Goal: Obtain resource: Obtain resource

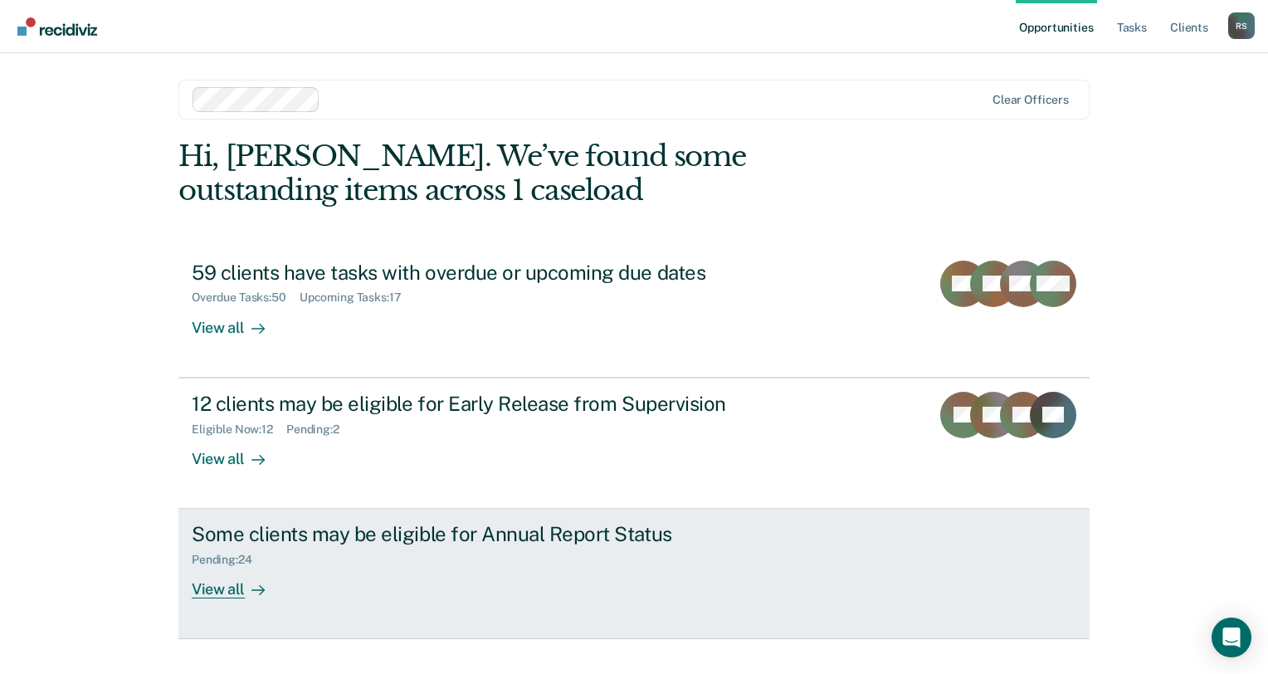
click at [430, 551] on div "Pending : 24" at bounding box center [483, 556] width 582 height 21
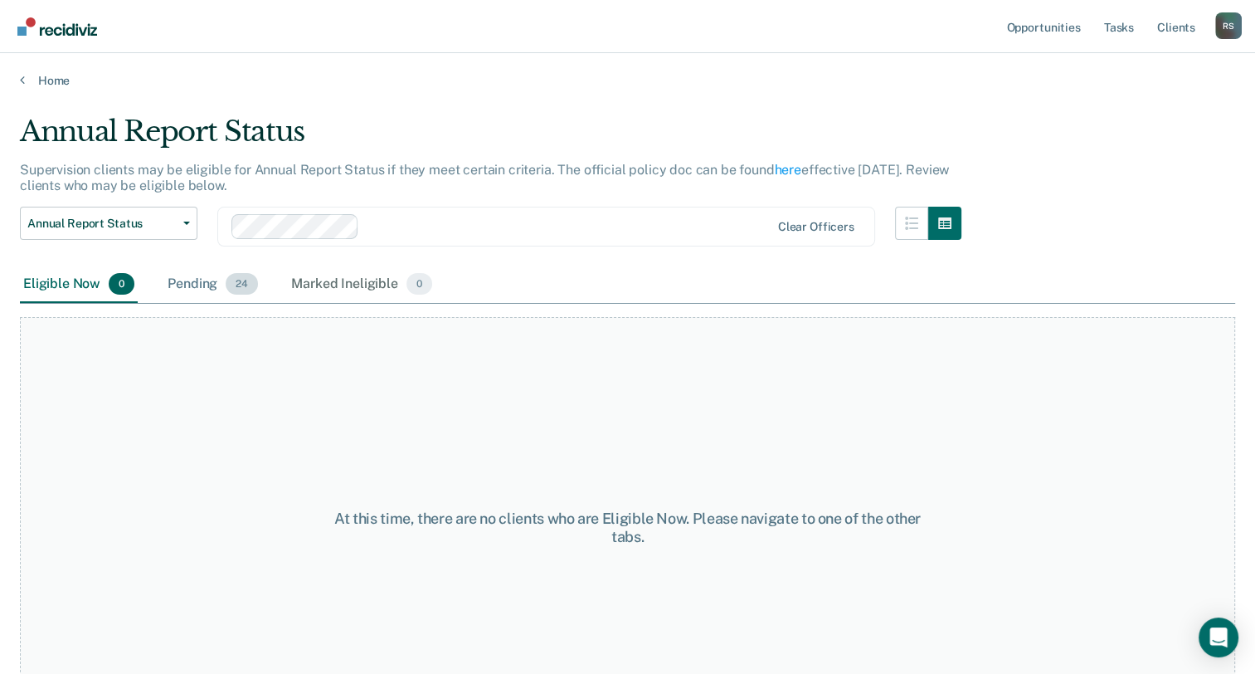
click at [218, 282] on div "Pending 24" at bounding box center [212, 284] width 97 height 37
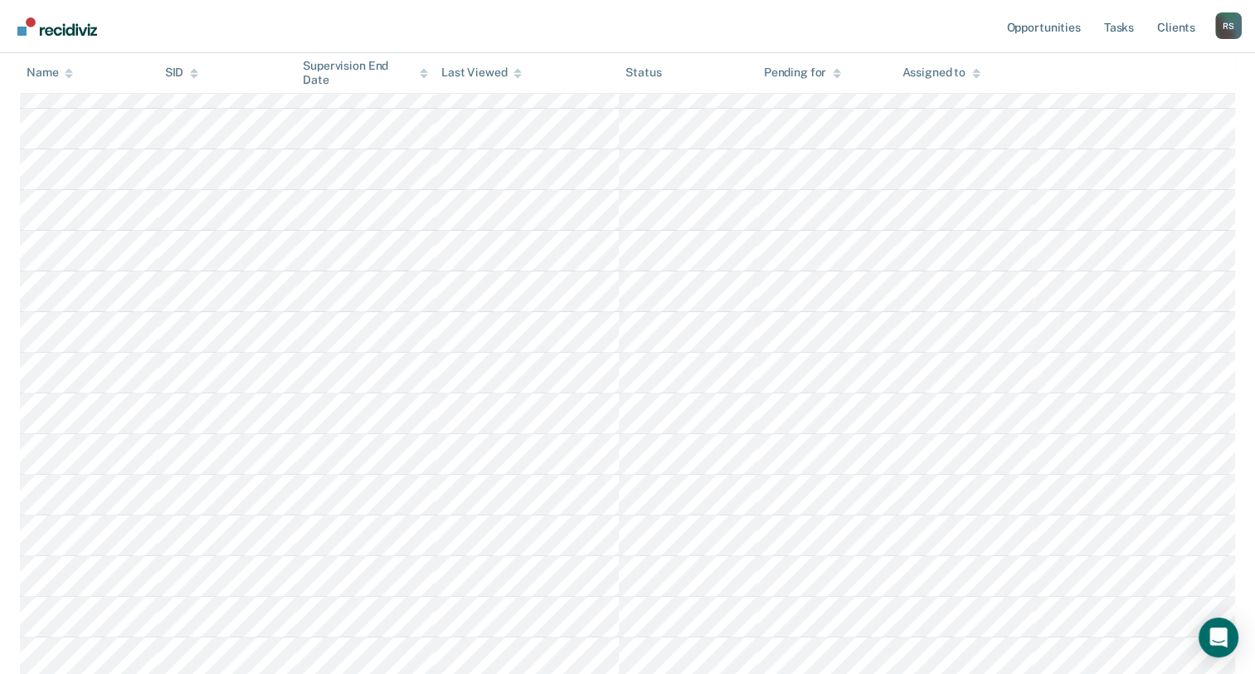
scroll to position [415, 0]
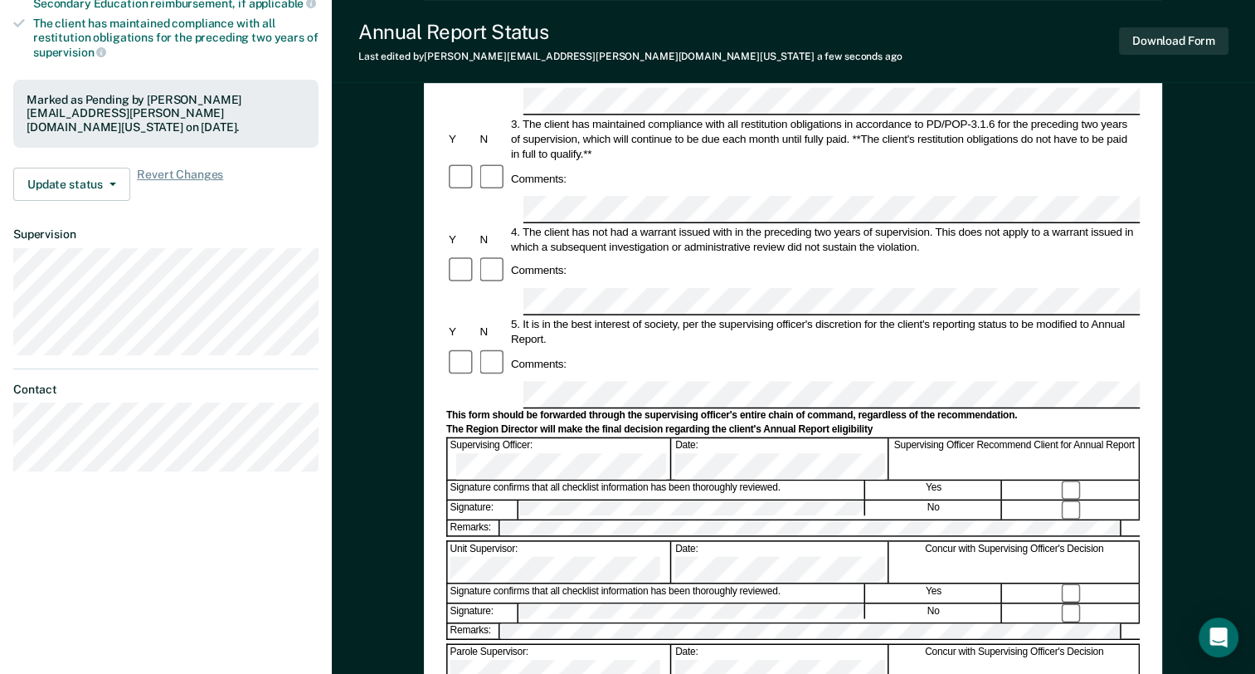
scroll to position [415, 0]
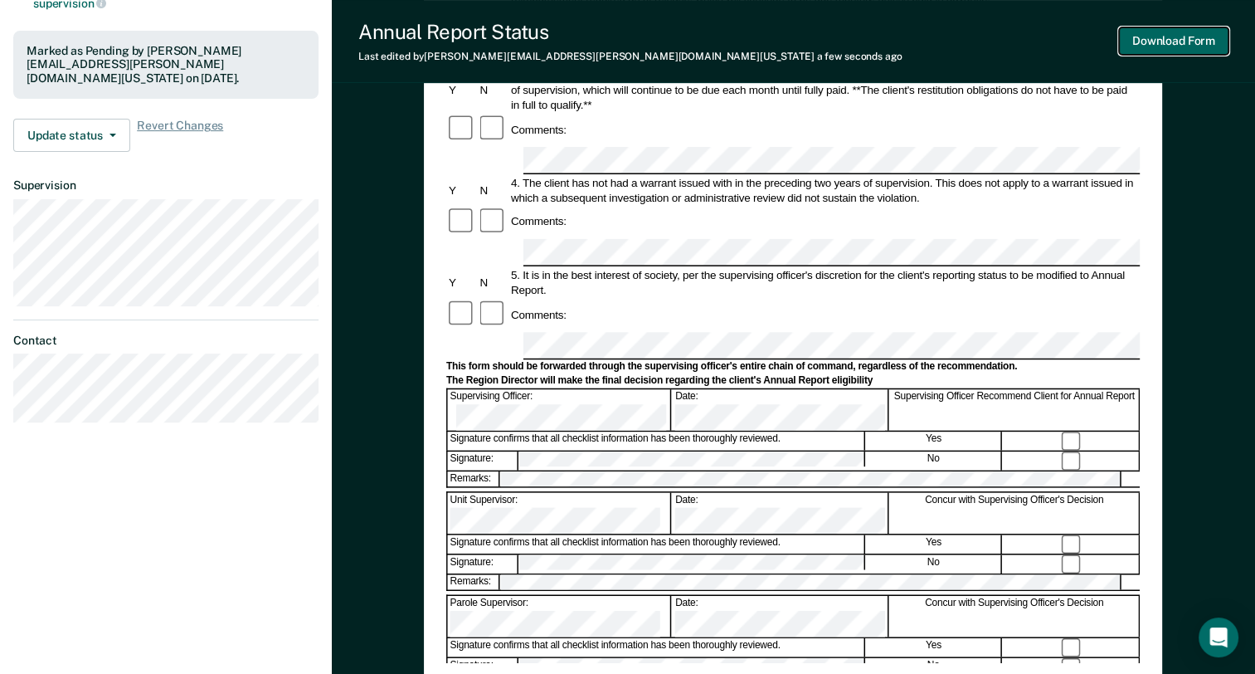
click at [1158, 33] on button "Download Form" at bounding box center [1174, 40] width 110 height 27
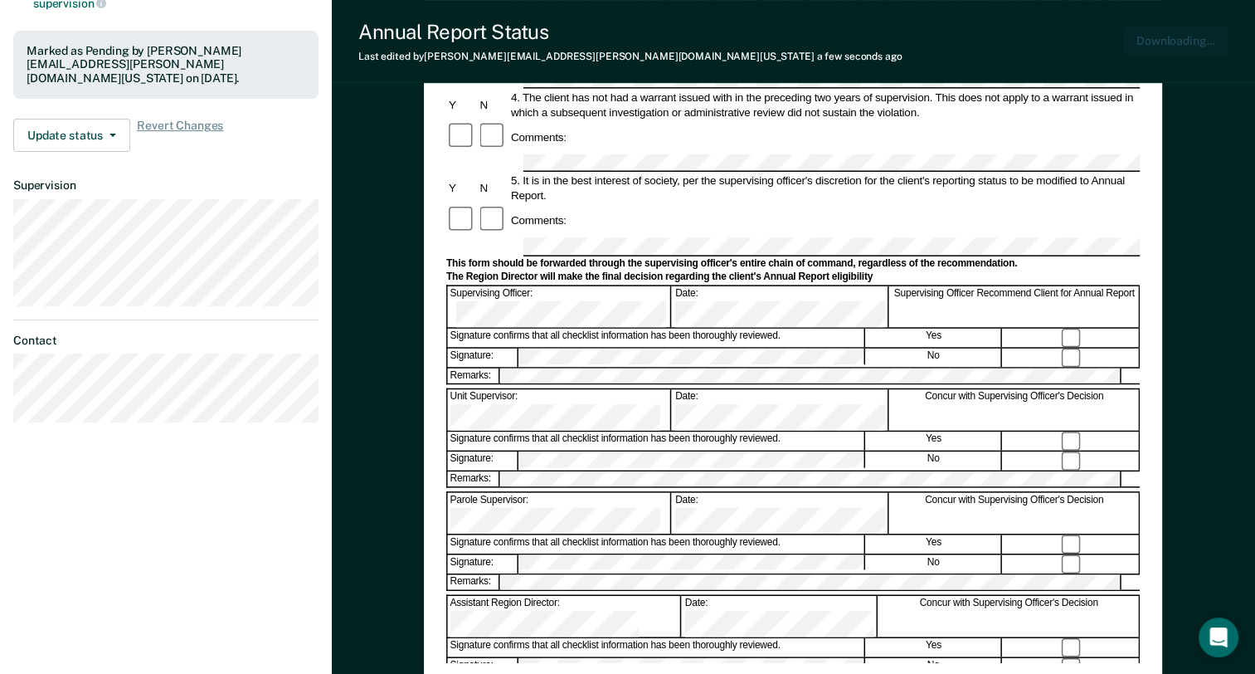
scroll to position [0, 0]
